Goal: Task Accomplishment & Management: Complete application form

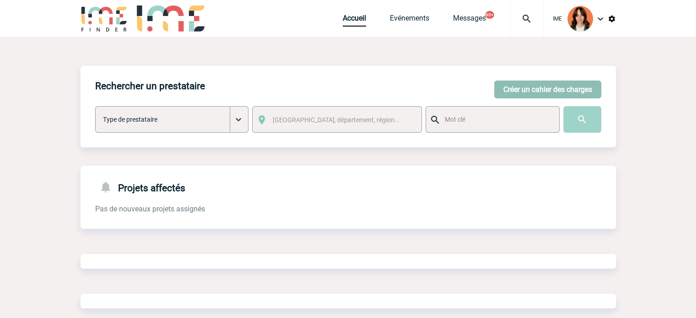
click at [520, 94] on button "Créer un cahier des charges" at bounding box center [548, 90] width 107 height 18
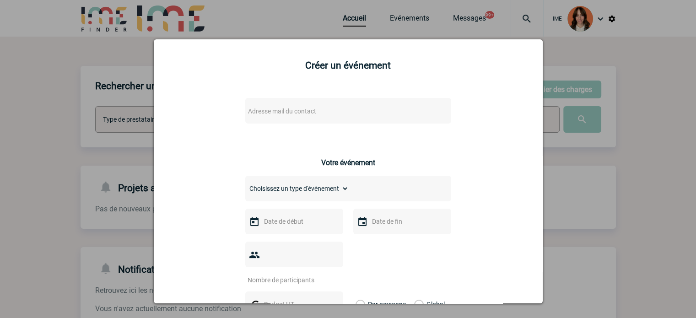
click at [266, 102] on div "Adresse mail du contact" at bounding box center [348, 111] width 206 height 26
click at [265, 110] on span "Adresse mail du contact" at bounding box center [282, 111] width 68 height 7
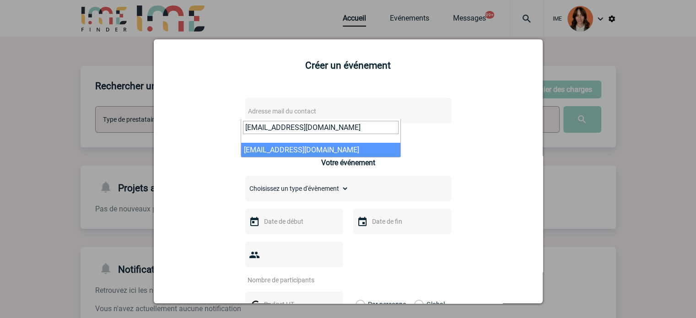
type input "katel.joret@novartis.com"
select select "112564"
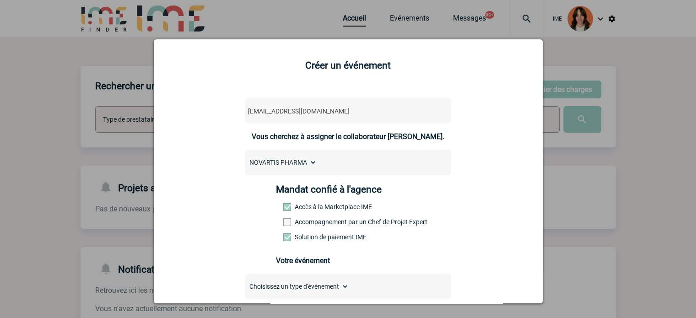
click at [302, 226] on label "Accompagnement par un Chef de Projet Expert" at bounding box center [303, 221] width 40 height 7
click at [0, 0] on input "Accompagnement par un Chef de Projet Expert" at bounding box center [0, 0] width 0 height 0
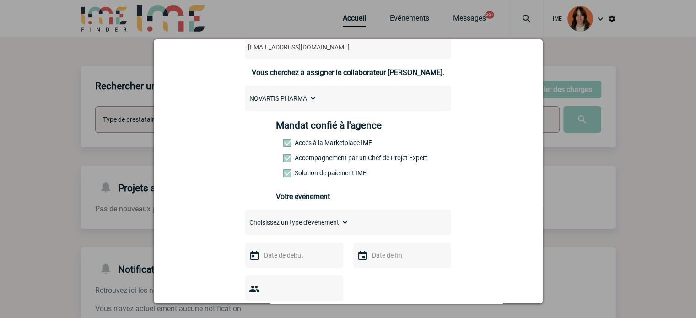
scroll to position [183, 0]
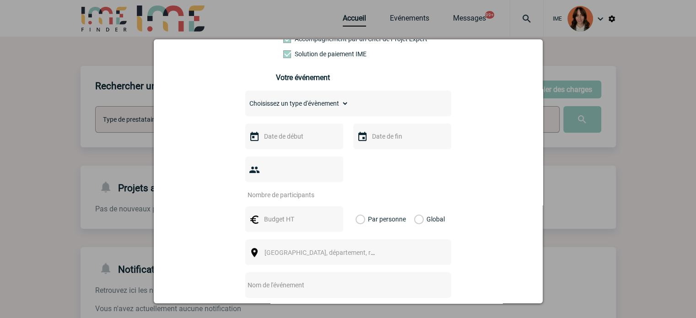
click at [293, 106] on select "Choisissez un type d'évènement Séminaire avec nuitée Séminaire sans nuitée Repa…" at bounding box center [296, 103] width 103 height 13
select select "3"
click at [245, 100] on select "Choisissez un type d'évènement Séminaire avec nuitée Séminaire sans nuitée Repa…" at bounding box center [296, 103] width 103 height 13
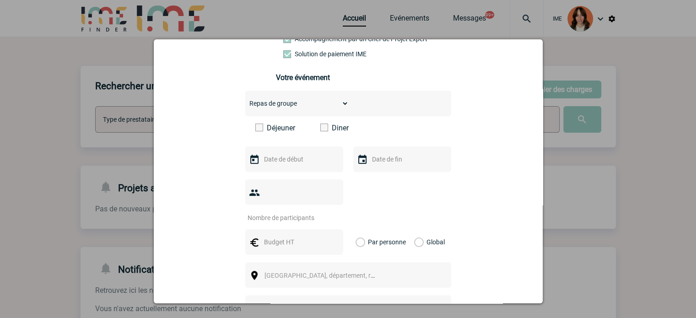
click at [339, 132] on label "Diner" at bounding box center [347, 128] width 53 height 9
click at [0, 0] on input "Diner" at bounding box center [0, 0] width 0 height 0
click at [284, 132] on label "Déjeuner" at bounding box center [282, 128] width 53 height 9
click at [0, 0] on input "Déjeuner" at bounding box center [0, 0] width 0 height 0
click at [326, 131] on label "Diner" at bounding box center [347, 128] width 53 height 9
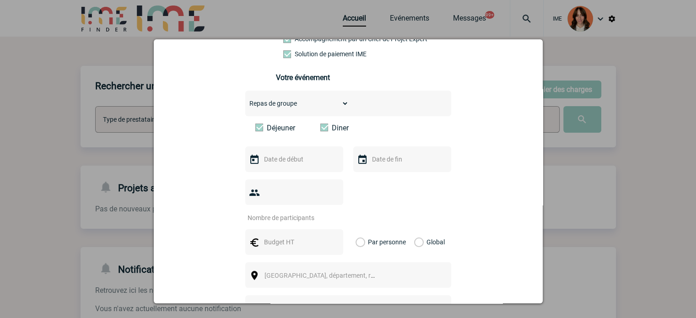
click at [0, 0] on input "Diner" at bounding box center [0, 0] width 0 height 0
click at [289, 165] on input "text" at bounding box center [293, 159] width 63 height 12
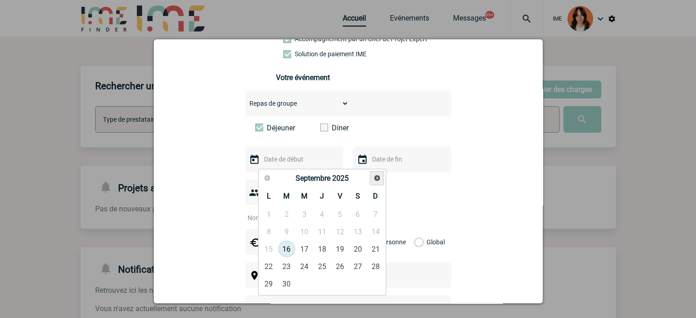
click at [381, 179] on link "Suivant" at bounding box center [377, 178] width 14 height 14
click at [270, 251] on link "15" at bounding box center [269, 249] width 17 height 16
type input "15-12-2025"
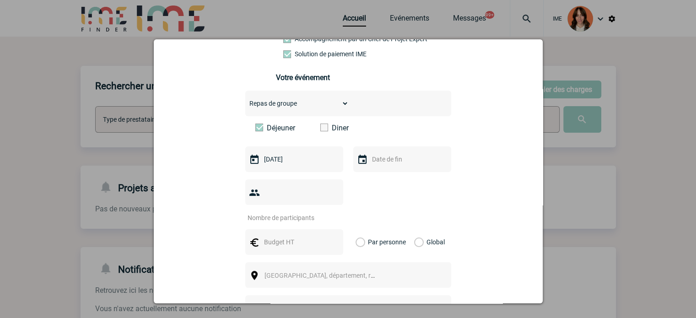
drag, startPoint x: 376, startPoint y: 175, endPoint x: 384, endPoint y: 160, distance: 17.4
click at [377, 175] on div "Choisissez un type d'évènement Séminaire avec nuitée Séminaire sans nuitée Repa…" at bounding box center [348, 235] width 206 height 289
click at [384, 160] on input "text" at bounding box center [401, 159] width 63 height 12
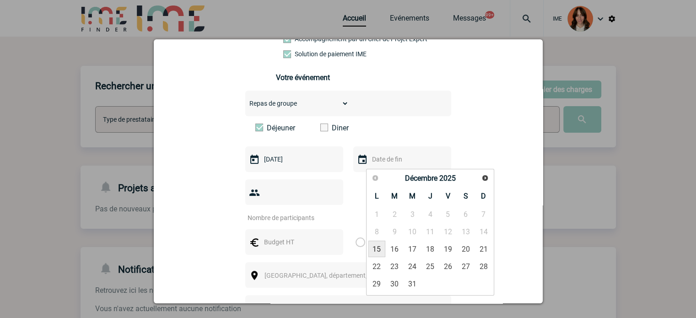
click at [374, 249] on link "15" at bounding box center [377, 249] width 17 height 16
type input "15-12-2025"
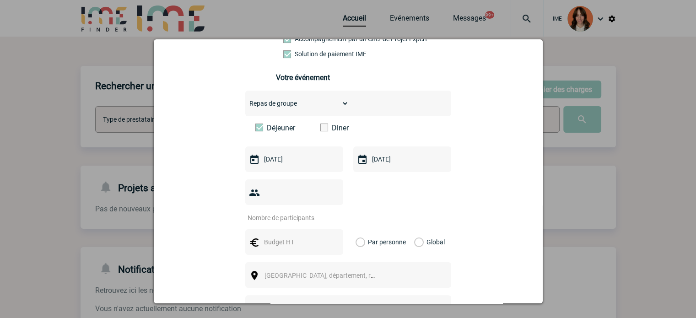
click at [299, 212] on input "number" at bounding box center [288, 218] width 86 height 12
type input "10"
click at [279, 236] on input "text" at bounding box center [293, 242] width 63 height 12
type input "500"
drag, startPoint x: 413, startPoint y: 232, endPoint x: 387, endPoint y: 252, distance: 32.6
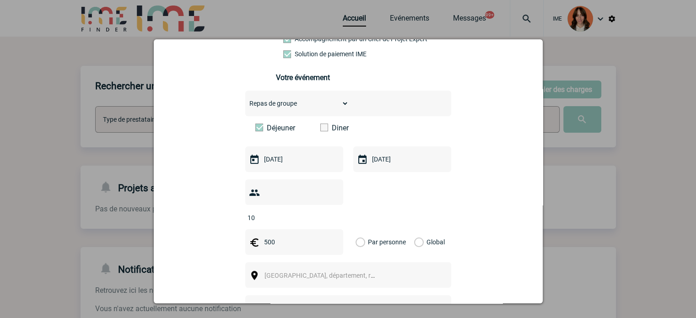
click at [414, 232] on label "Global" at bounding box center [417, 242] width 6 height 26
click at [0, 0] on input "Global" at bounding box center [0, 0] width 0 height 0
click at [354, 269] on span "[GEOGRAPHIC_DATA], département, région..." at bounding box center [324, 275] width 126 height 13
click at [350, 269] on span "[GEOGRAPHIC_DATA], département, région..." at bounding box center [324, 275] width 126 height 13
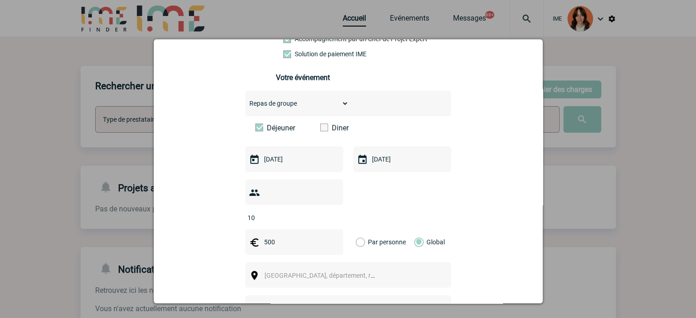
click at [349, 269] on span "[GEOGRAPHIC_DATA], département, région..." at bounding box center [324, 275] width 126 height 13
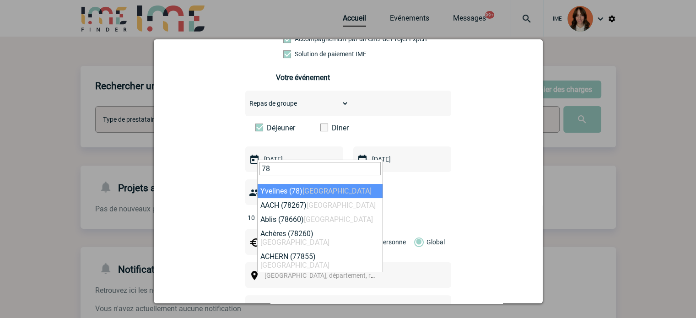
type input "78"
select select "775"
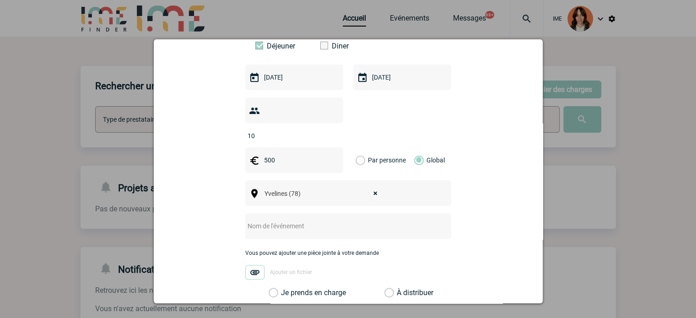
scroll to position [275, 0]
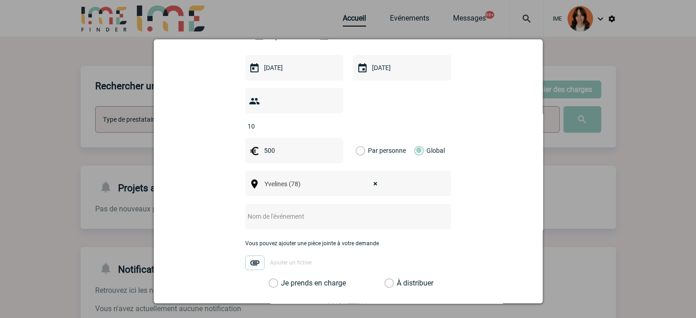
click at [262, 211] on input "text" at bounding box center [336, 217] width 182 height 12
paste input "Déjeuner de fin d'année com"
type input "Déjeuner de fin d'année com"
click at [273, 279] on label "Je prends en charge" at bounding box center [277, 283] width 16 height 9
click at [0, 0] on input "Je prends en charge" at bounding box center [0, 0] width 0 height 0
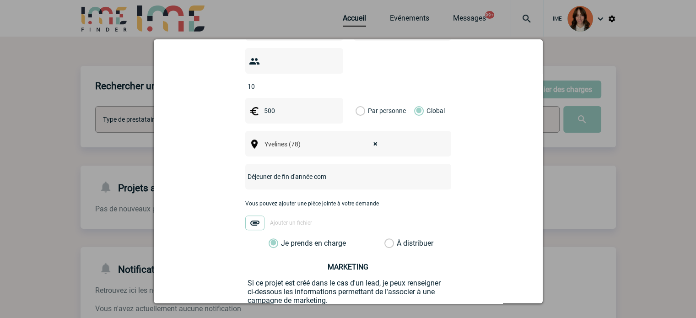
scroll to position [366, 0]
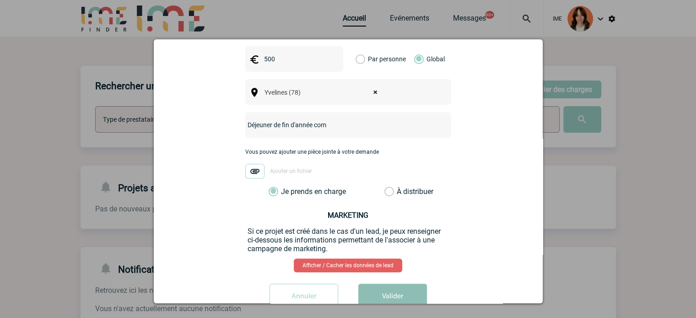
click at [401, 284] on button "Valider" at bounding box center [393, 297] width 69 height 26
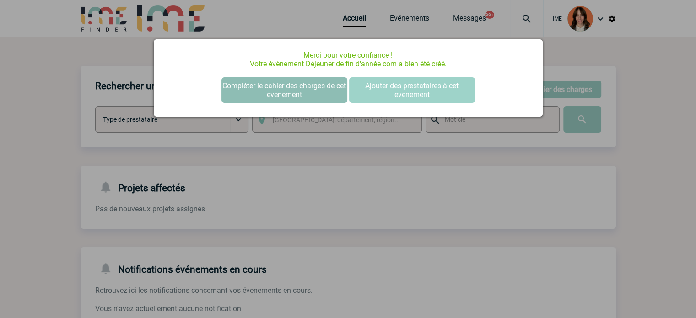
click at [322, 88] on button "Compléter le cahier des charges de cet événement" at bounding box center [285, 90] width 126 height 26
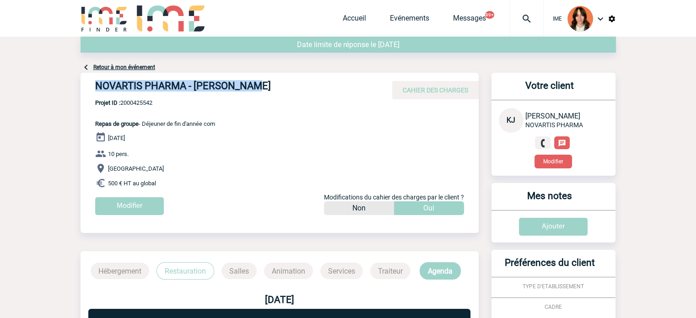
click at [307, 92] on div "NOVARTIS PHARMA - Katel JORET CAHIER DES CHARGES" at bounding box center [280, 86] width 398 height 27
click at [141, 101] on span "Projet ID : 2000425542" at bounding box center [155, 102] width 120 height 7
copy span "2000425542"
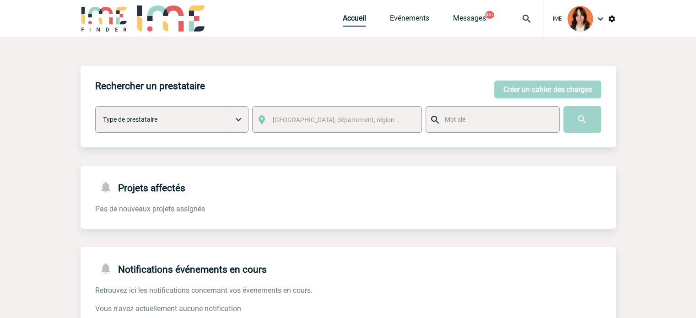
click at [346, 14] on link "Accueil" at bounding box center [354, 20] width 23 height 13
